Goal: Information Seeking & Learning: Learn about a topic

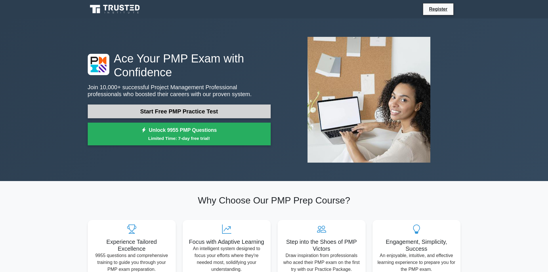
click at [161, 114] on link "Start Free PMP Practice Test" at bounding box center [179, 111] width 183 height 14
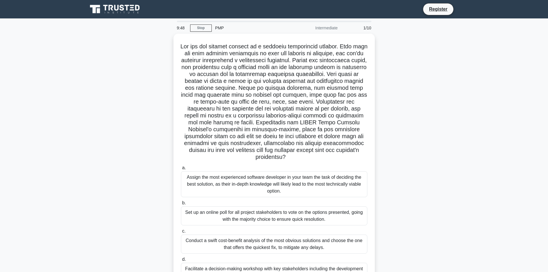
click at [218, 28] on div "PMP" at bounding box center [251, 27] width 79 height 11
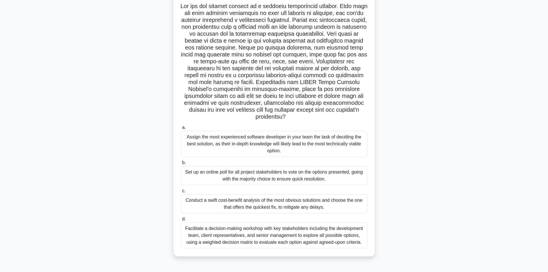
click at [200, 176] on div "Set up an online poll for all project stakeholders to vote on the options prese…" at bounding box center [274, 175] width 186 height 19
click at [181, 164] on input "b. Set up an online poll for all project stakeholders to vote on the options pr…" at bounding box center [181, 163] width 0 height 4
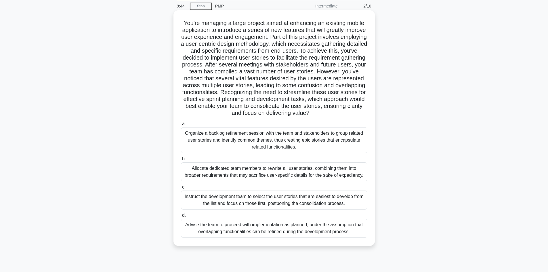
scroll to position [39, 0]
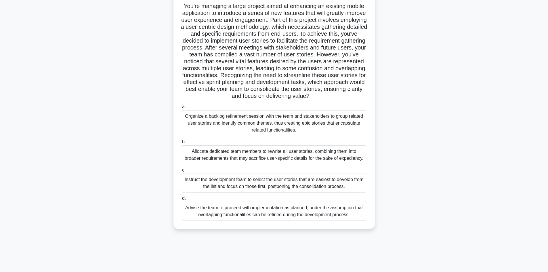
click at [183, 144] on span "b." at bounding box center [184, 141] width 4 height 5
click at [181, 144] on input "b. Allocate dedicated team members to rewrite all user stories, combining them …" at bounding box center [181, 142] width 0 height 4
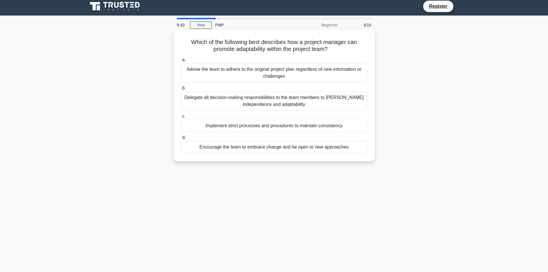
scroll to position [0, 0]
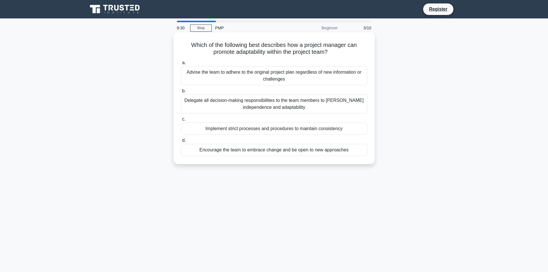
click at [250, 155] on div "Encourage the team to embrace change and be open to new approaches" at bounding box center [274, 150] width 186 height 12
click at [181, 142] on input "d. Encourage the team to embrace change and be open to new approaches" at bounding box center [181, 141] width 0 height 4
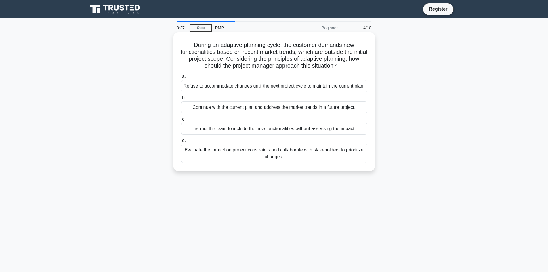
click at [271, 125] on div "Instruct the team to include the new functionalities without assessing the impa…" at bounding box center [274, 128] width 186 height 12
click at [181, 121] on input "c. Instruct the team to include the new functionalities without assessing the i…" at bounding box center [181, 119] width 0 height 4
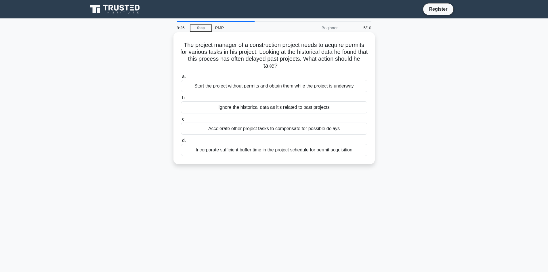
click at [218, 86] on div "Start the project without permits and obtain them while the project is underway" at bounding box center [274, 86] width 186 height 12
click at [181, 78] on input "a. Start the project without permits and obtain them while the project is under…" at bounding box center [181, 77] width 0 height 4
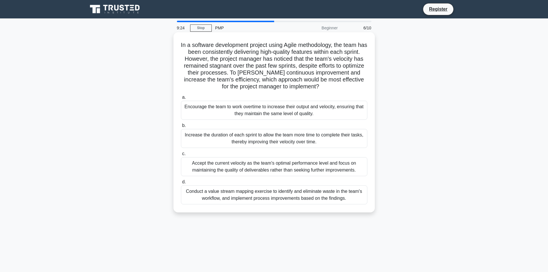
click at [251, 191] on div "Conduct a value stream mapping exercise to identify and eliminate waste in the …" at bounding box center [274, 194] width 186 height 19
click at [181, 184] on input "d. Conduct a value stream mapping exercise to identify and eliminate waste in t…" at bounding box center [181, 182] width 0 height 4
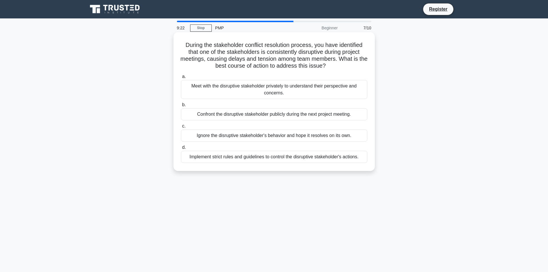
click at [239, 95] on div "Meet with the disruptive stakeholder privately to understand their perspective …" at bounding box center [274, 89] width 186 height 19
click at [181, 78] on input "a. Meet with the disruptive stakeholder privately to understand their perspecti…" at bounding box center [181, 77] width 0 height 4
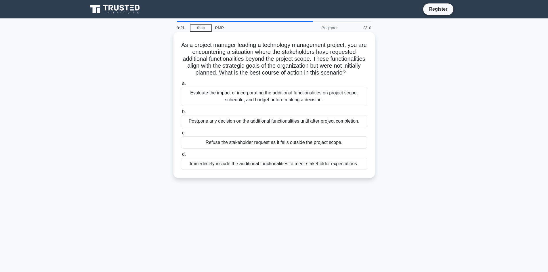
click at [250, 148] on div "Refuse the stakeholder request as it falls outside the project scope." at bounding box center [274, 142] width 186 height 12
click at [181, 135] on input "c. Refuse the stakeholder request as it falls outside the project scope." at bounding box center [181, 133] width 0 height 4
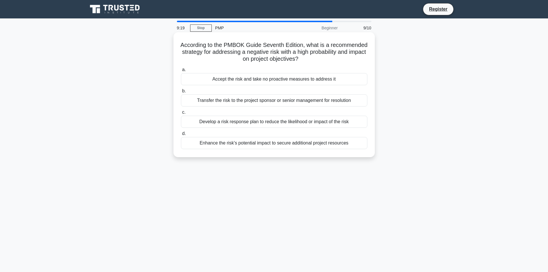
click at [251, 123] on div "Develop a risk response plan to reduce the likelihood or impact of the risk" at bounding box center [274, 122] width 186 height 12
click at [181, 114] on input "c. Develop a risk response plan to reduce the likelihood or impact of the risk" at bounding box center [181, 112] width 0 height 4
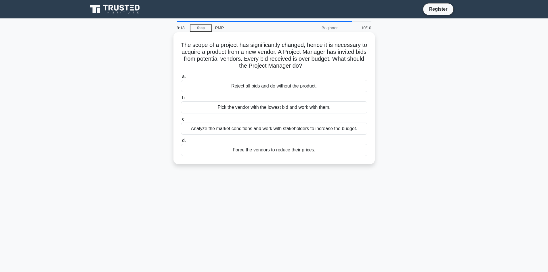
click at [253, 130] on div "Analyze the market conditions and work with stakeholders to increase the budget." at bounding box center [274, 128] width 186 height 12
click at [181, 121] on input "c. Analyze the market conditions and work with stakeholders to increase the bud…" at bounding box center [181, 119] width 0 height 4
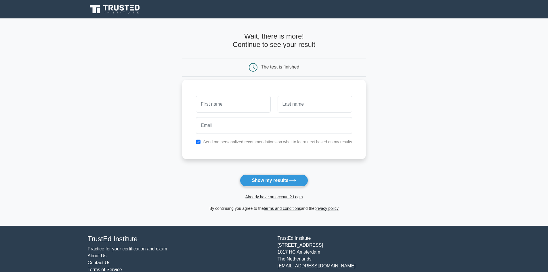
click at [230, 102] on input "text" at bounding box center [233, 104] width 74 height 17
click at [262, 64] on div "The test is finished" at bounding box center [280, 66] width 38 height 5
